Goal: Task Accomplishment & Management: Use online tool/utility

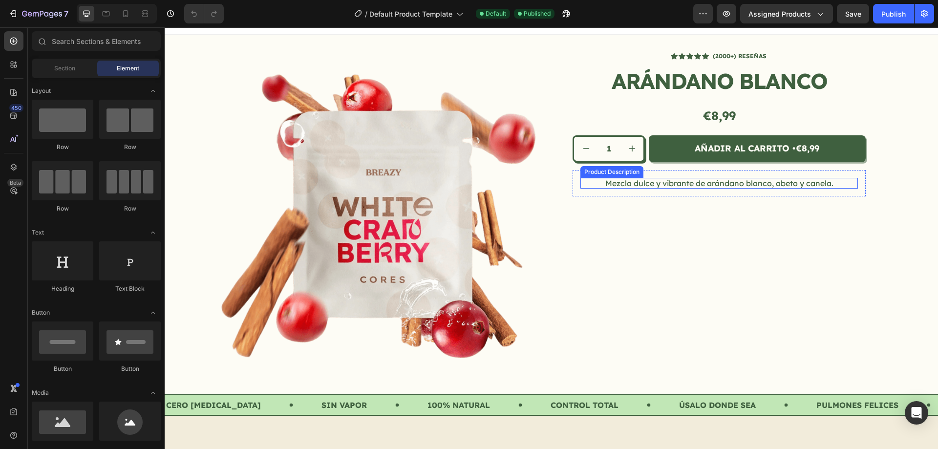
scroll to position [195, 0]
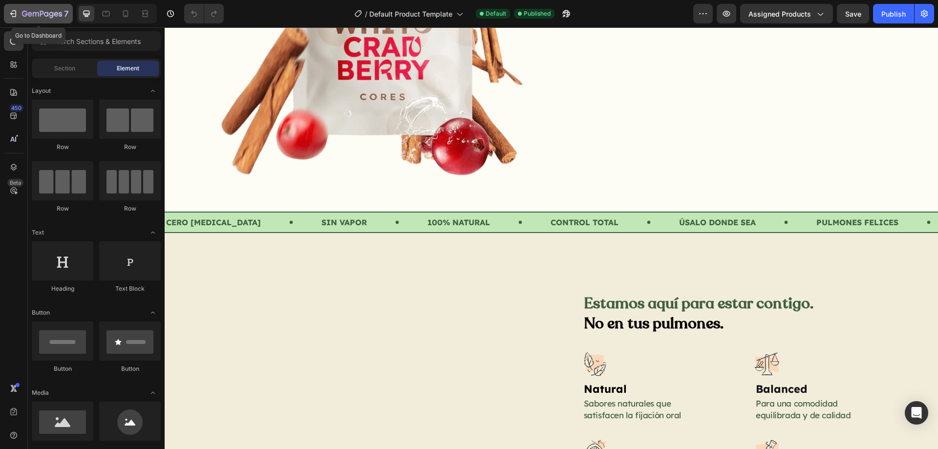
click at [35, 8] on div "7" at bounding box center [45, 14] width 46 height 12
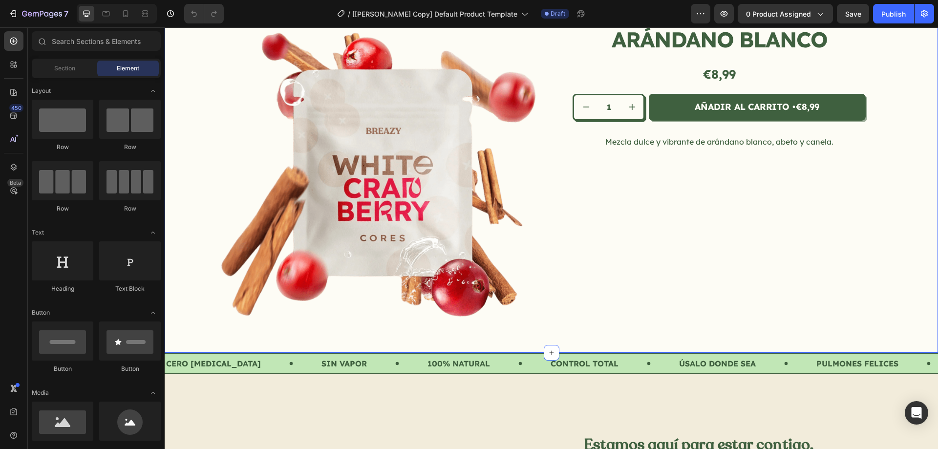
scroll to position [49, 0]
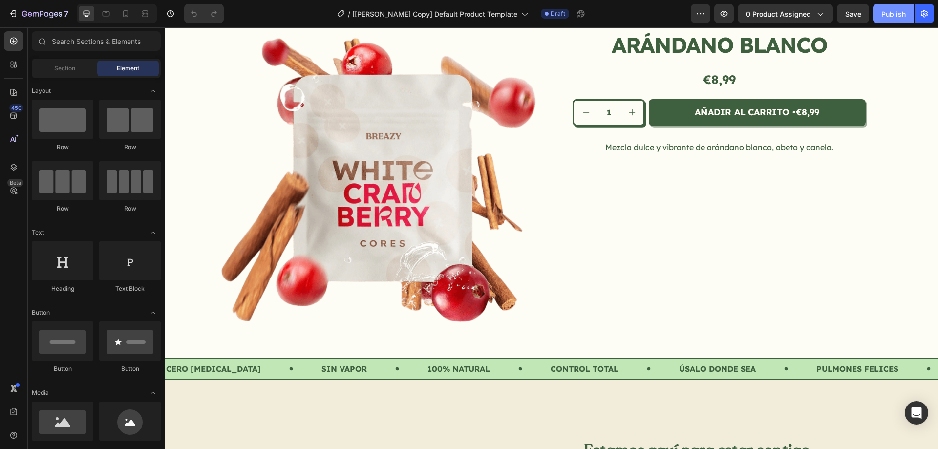
click at [885, 16] on div "Publish" at bounding box center [894, 14] width 24 height 10
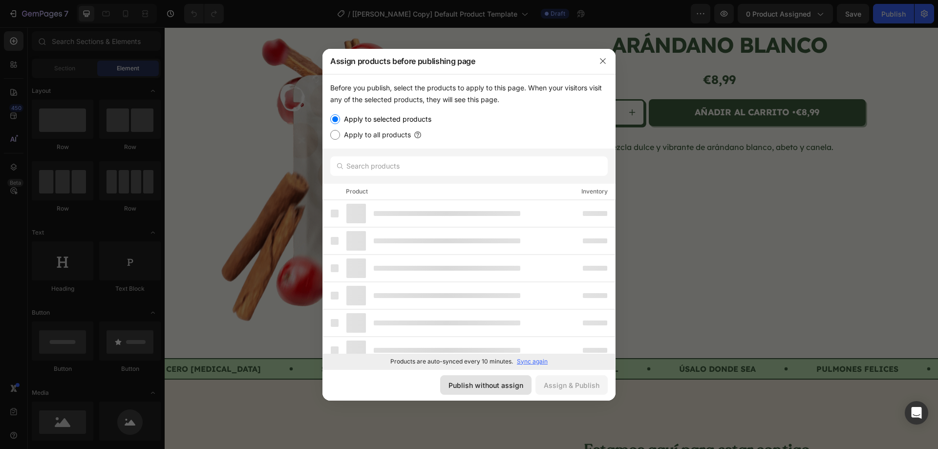
drag, startPoint x: 497, startPoint y: 384, endPoint x: 429, endPoint y: 274, distance: 129.3
click at [497, 384] on div "Publish without assign" at bounding box center [486, 385] width 75 height 10
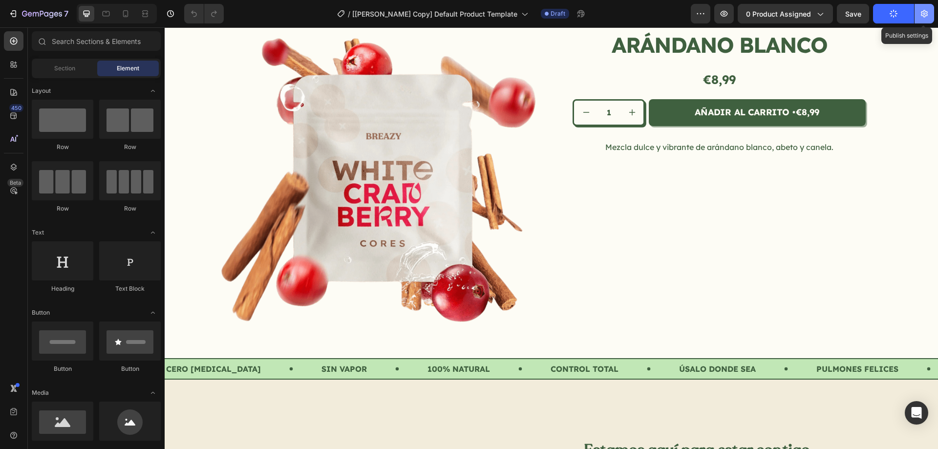
drag, startPoint x: 923, startPoint y: 18, endPoint x: 679, endPoint y: 26, distance: 243.5
click at [923, 18] on icon "button" at bounding box center [925, 14] width 10 height 10
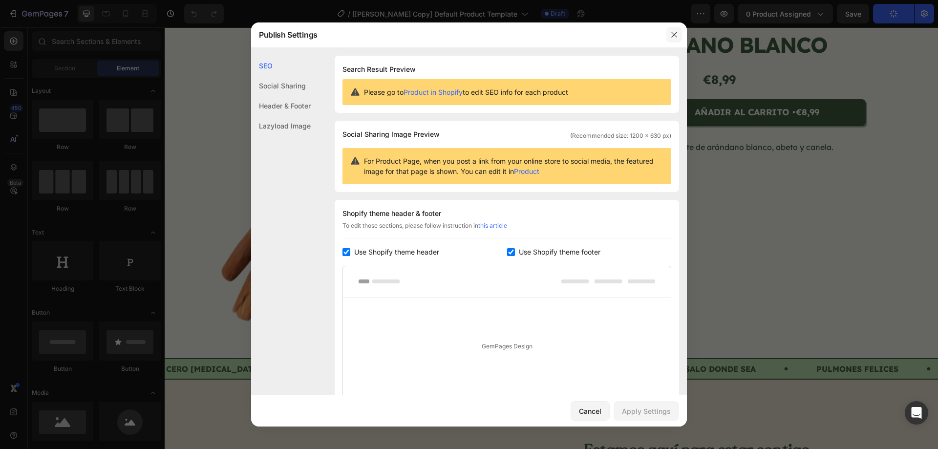
click at [674, 31] on icon "button" at bounding box center [675, 35] width 8 height 8
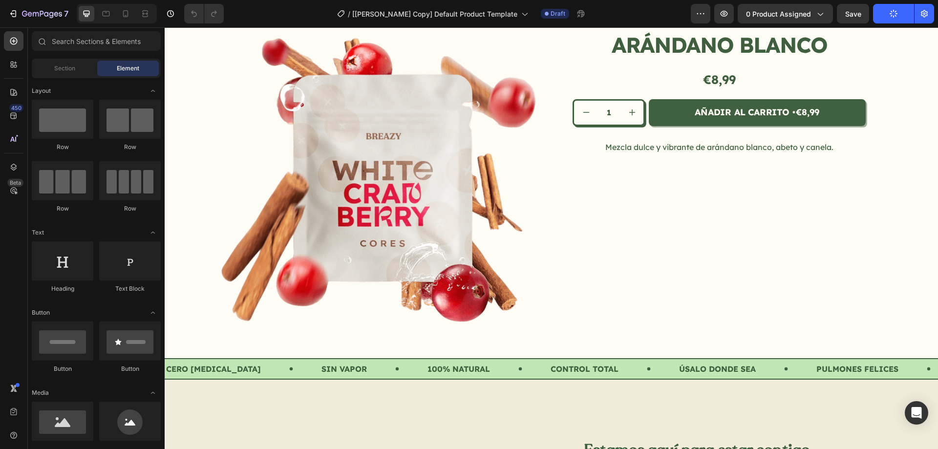
scroll to position [0, 0]
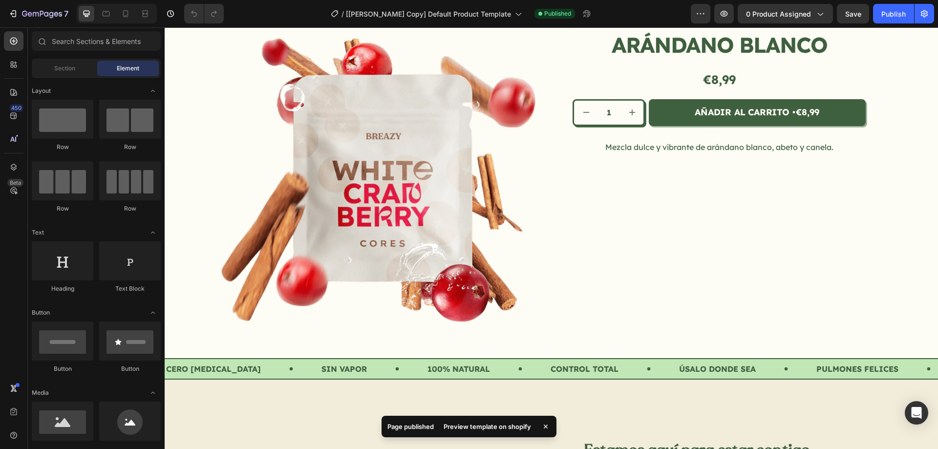
click at [500, 426] on div "Preview template on shopify" at bounding box center [487, 427] width 99 height 14
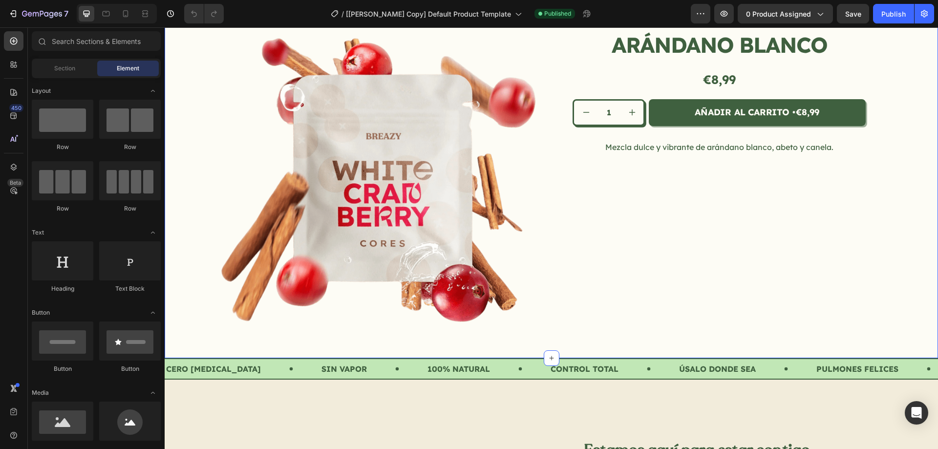
click at [578, 164] on div "Icon Icon Icon Icon Icon Icon List (2000+) RESEÑAS Text Block Row Arándano Blan…" at bounding box center [720, 178] width 328 height 328
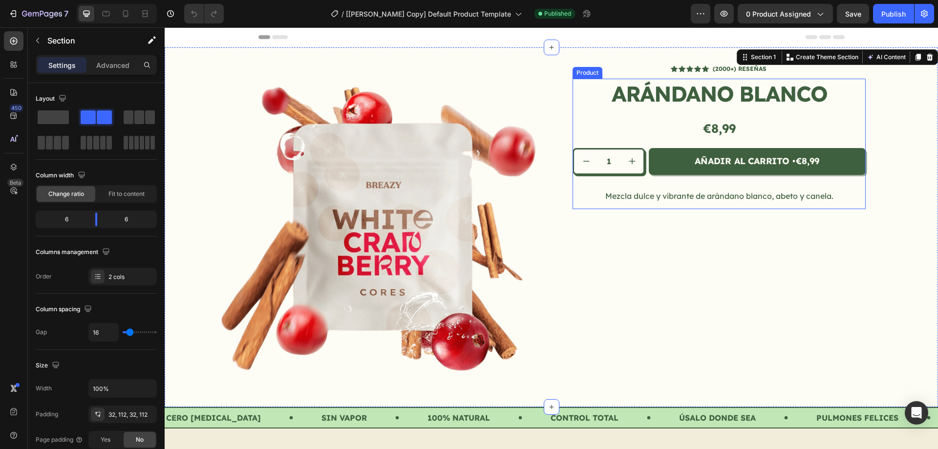
click at [618, 108] on div "Arándano Blanco Product Title Row €8,99 Product Price Product Price 1 Product Q…" at bounding box center [719, 144] width 293 height 131
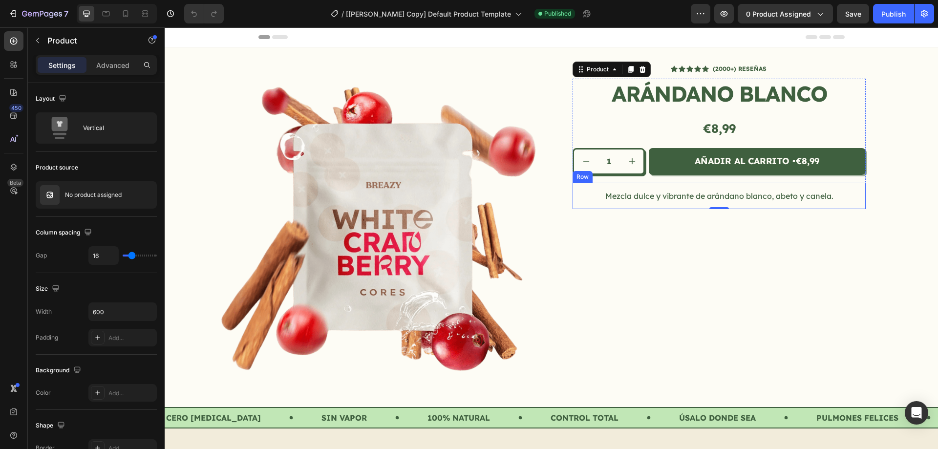
click at [668, 185] on div "Mezcla dulce y vibrante de arándano blanco, abeto y canela. Product Description…" at bounding box center [719, 196] width 293 height 26
click at [654, 178] on div "€8,99 Product Price Product Price 1 Product Quantity Añadir al carrito • €8,99 …" at bounding box center [719, 162] width 293 height 93
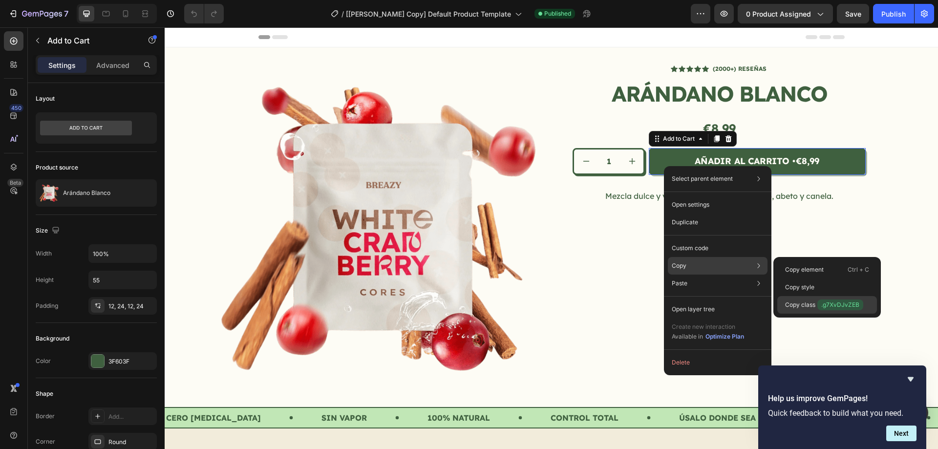
click at [836, 302] on span ".g7XvDJvZEB" at bounding box center [841, 305] width 46 height 11
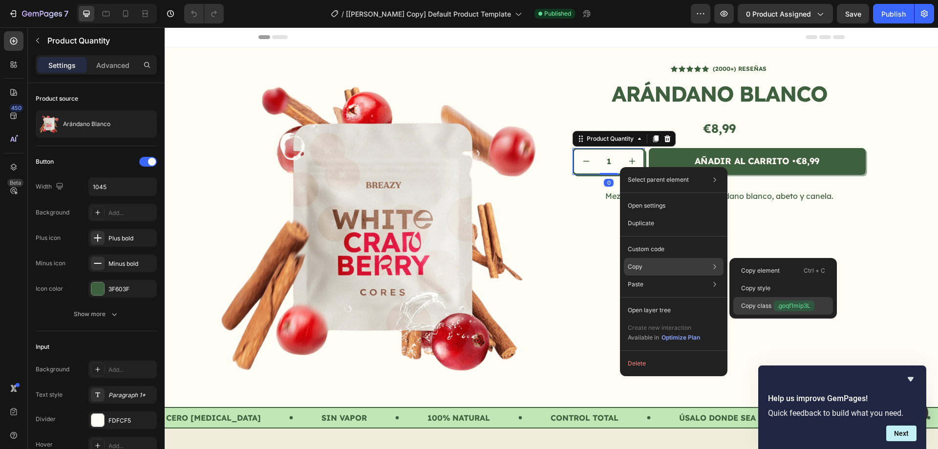
drag, startPoint x: 793, startPoint y: 307, endPoint x: 534, endPoint y: 91, distance: 337.3
click at [793, 307] on span ".goqf1mip3L" at bounding box center [794, 306] width 41 height 11
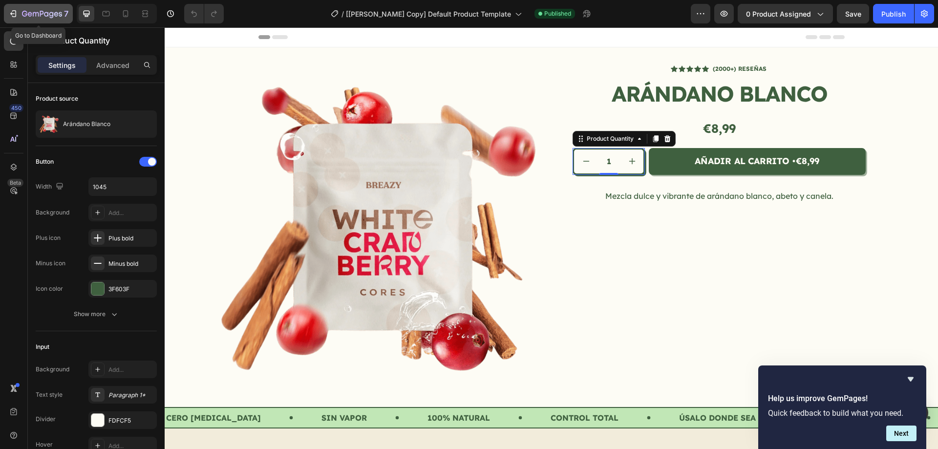
click at [60, 14] on icon "button" at bounding box center [60, 14] width 3 height 4
